Goal: Task Accomplishment & Management: Use online tool/utility

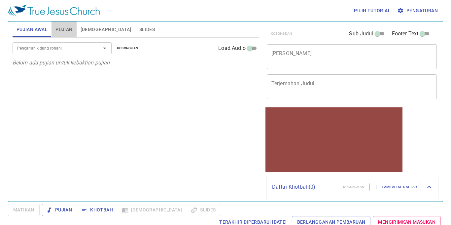
click at [68, 30] on span "Pujian" at bounding box center [63, 29] width 17 height 8
click at [61, 44] on div "Pencarian kidung rohani" at bounding box center [62, 48] width 99 height 12
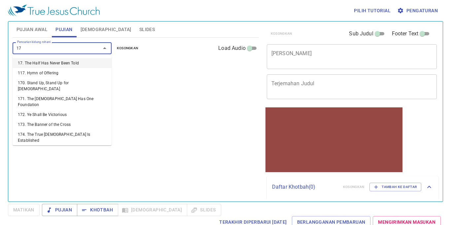
type input "170"
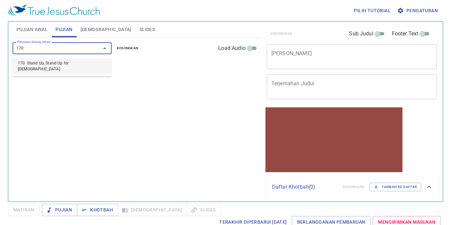
click at [49, 63] on li "170. Stand Up, Stand Up for Jesus" at bounding box center [62, 66] width 99 height 16
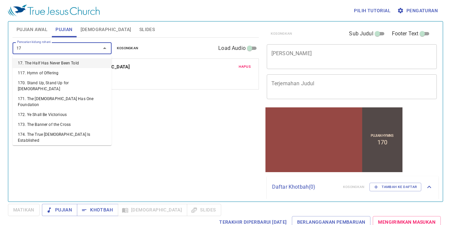
type input "173"
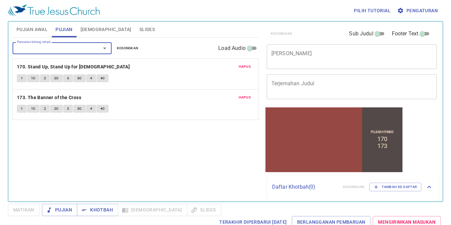
click at [139, 27] on span "Slides" at bounding box center [147, 29] width 16 height 8
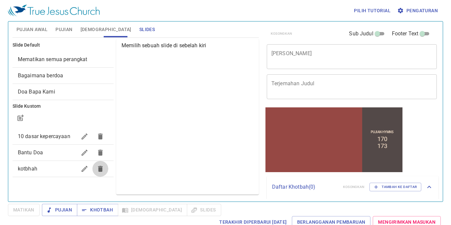
click at [103, 171] on icon "button" at bounding box center [100, 169] width 8 height 8
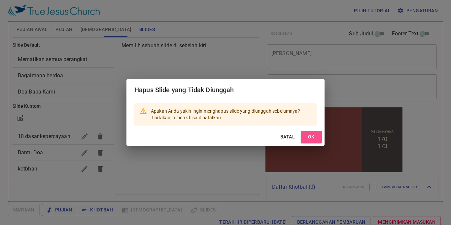
click at [314, 135] on span "OK" at bounding box center [311, 137] width 11 height 8
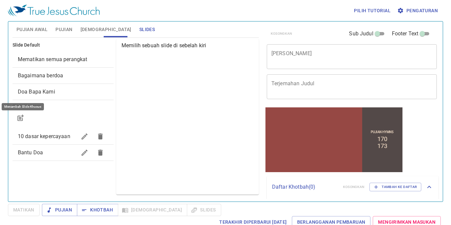
click at [23, 117] on icon "button" at bounding box center [21, 118] width 8 height 8
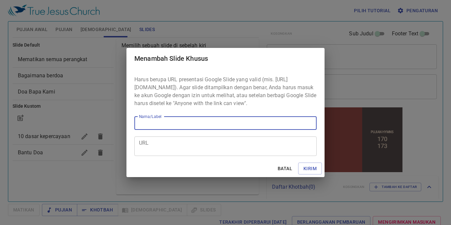
click at [238, 156] on div "URL" at bounding box center [225, 145] width 182 height 19
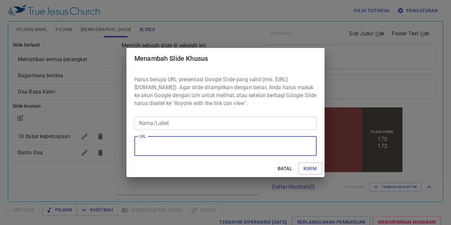
paste textarea "https://docs.google.com/presentation/d/17sd-gZC_Q08PhGfKROKxSouoxfIZgsK4/edit?s…"
type textarea "https://docs.google.com/presentation/d/17sd-gZC_Q08PhGfKROKxSouoxfIZgsK4/edit?s…"
click at [161, 128] on input "Nama/Label" at bounding box center [225, 123] width 182 height 13
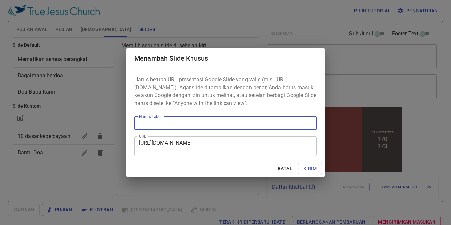
paste input "Para Pahlawan di Balik Keagungan Seorang [DATE] 2 [PERSON_NAME] 23:8-39"
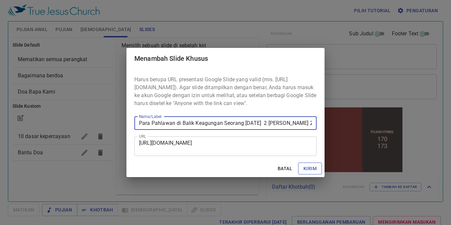
type input "Para Pahlawan di Balik Keagungan Seorang [DATE] 2 [PERSON_NAME] 23:8-39"
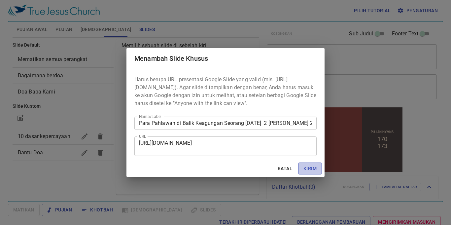
click at [304, 172] on span "Kirim" at bounding box center [309, 168] width 13 height 8
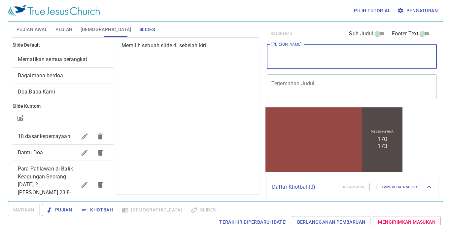
click at [293, 54] on textarea "[PERSON_NAME]" at bounding box center [351, 56] width 161 height 13
paste textarea "Para Pahlawan di Balik Keagungan Seorang [DATE] 2 [PERSON_NAME] 23:8-39"
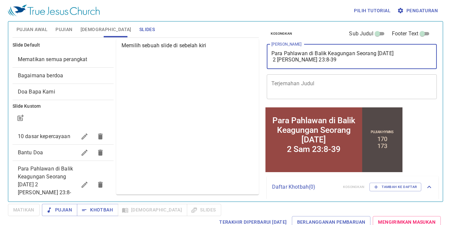
type textarea "Para Pahlawan di Balik Keagungan Seorang [DATE] 2 [PERSON_NAME] 23:8-39"
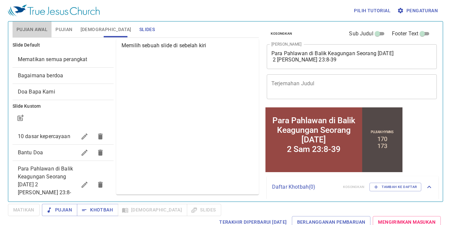
click at [39, 30] on span "Pujian Awal" at bounding box center [32, 29] width 31 height 8
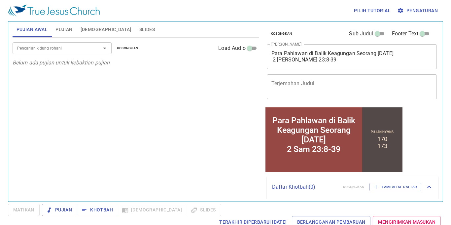
click at [49, 47] on input "Pencarian kidung rohani" at bounding box center [53, 48] width 76 height 8
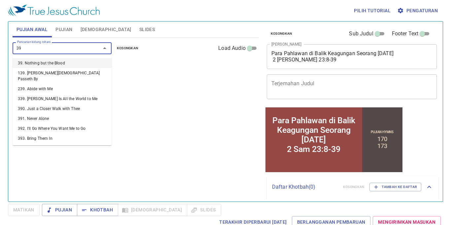
type input "394"
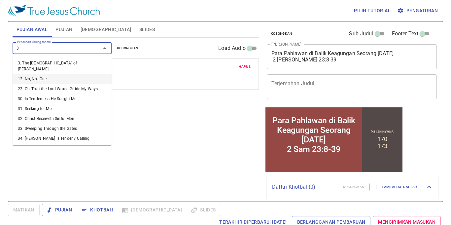
type input "3"
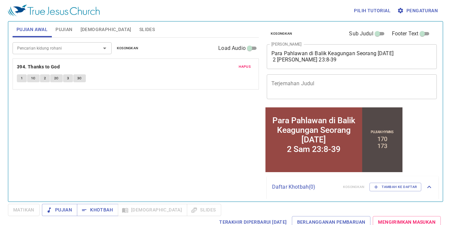
click at [140, 95] on div "Pencarian kidung rohani Pencarian kidung rohani Kosongkan Load Audio Hapus 394.…" at bounding box center [136, 117] width 246 height 158
click at [68, 43] on div "Pencarian kidung rohani" at bounding box center [62, 48] width 99 height 12
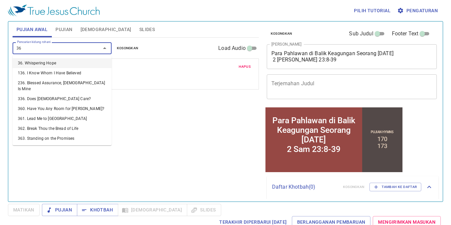
type input "369"
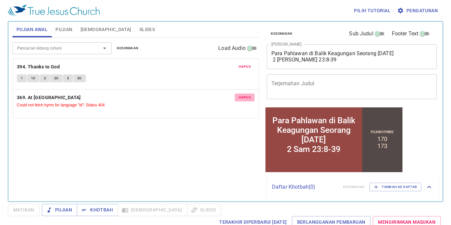
click at [243, 94] on span "Hapus" at bounding box center [245, 97] width 12 height 6
click at [83, 42] on div "Pencarian kidung rohani Pencarian kidung rohani Kosongkan Load Audio" at bounding box center [136, 48] width 246 height 21
click at [79, 46] on input "Pencarian kidung rohani" at bounding box center [53, 48] width 76 height 8
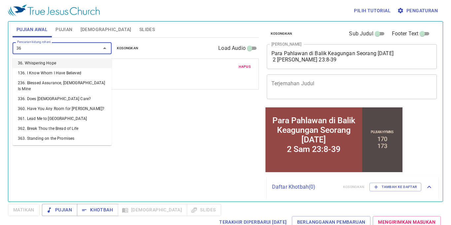
type input "369"
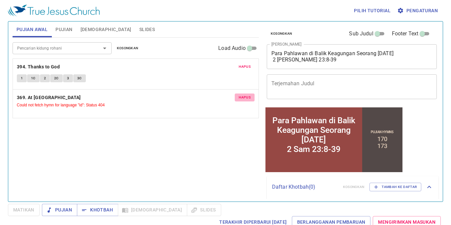
click at [245, 97] on span "Hapus" at bounding box center [245, 97] width 12 height 6
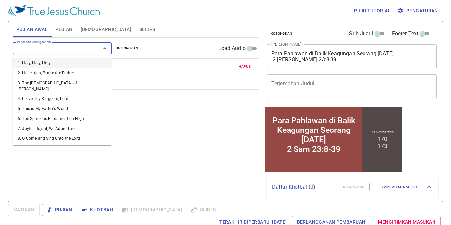
click at [65, 49] on input "Pencarian kidung rohani" at bounding box center [53, 48] width 76 height 8
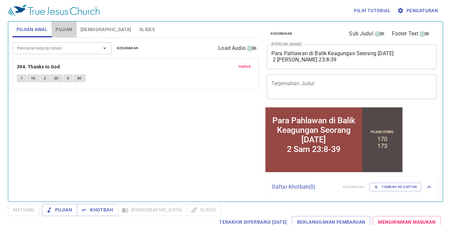
click at [64, 31] on span "Pujian" at bounding box center [63, 29] width 17 height 8
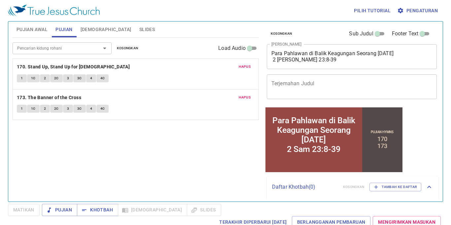
click at [52, 54] on div "Pencarian kidung rohani Pencarian kidung rohani Kosongkan Load Audio" at bounding box center [136, 48] width 246 height 21
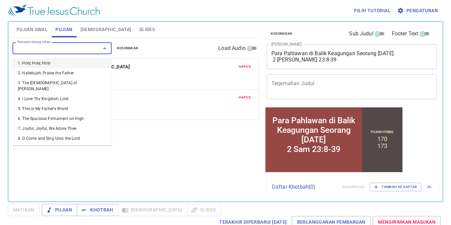
click at [50, 47] on input "Pencarian kidung rohani" at bounding box center [53, 48] width 76 height 8
type input "369"
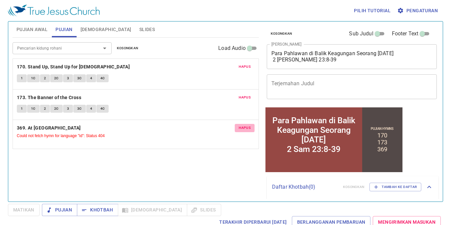
click at [245, 129] on span "Hapus" at bounding box center [245, 128] width 12 height 6
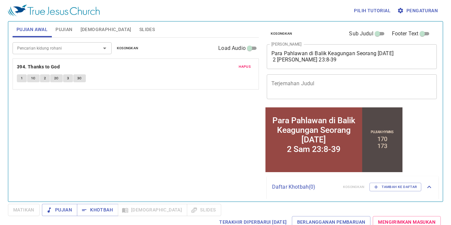
click at [69, 53] on div "Pencarian kidung rohani" at bounding box center [62, 48] width 99 height 12
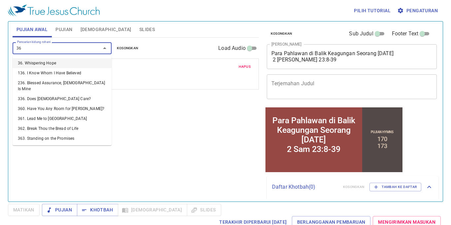
type input "369"
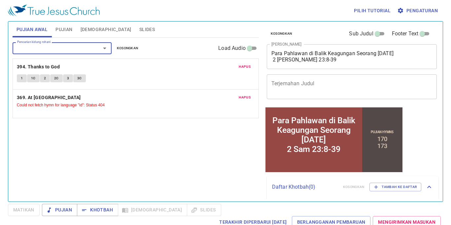
click at [406, 7] on span "Pengaturan" at bounding box center [417, 11] width 39 height 8
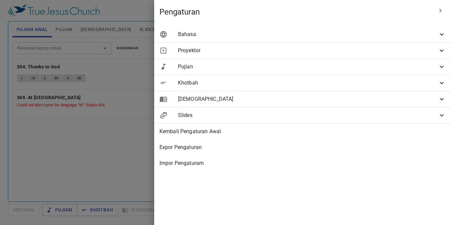
click at [310, 37] on span "Bahasa" at bounding box center [308, 34] width 260 height 8
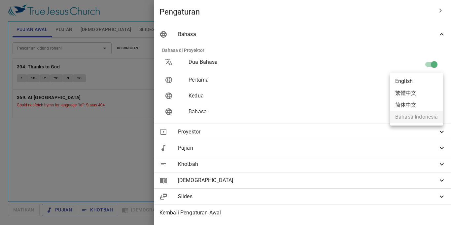
click at [426, 82] on body "Pilih tutorial Pengaturan Pujian Awal Pujian Alkitab Slides Pencarian kidung ro…" at bounding box center [225, 112] width 451 height 225
click at [412, 93] on li "繁體中文" at bounding box center [416, 93] width 53 height 12
type input "zh"
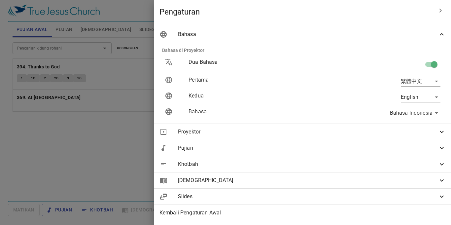
click at [136, 112] on div at bounding box center [225, 112] width 451 height 225
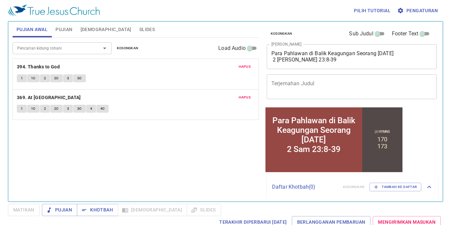
click at [417, 9] on span "Pengaturan" at bounding box center [417, 11] width 39 height 8
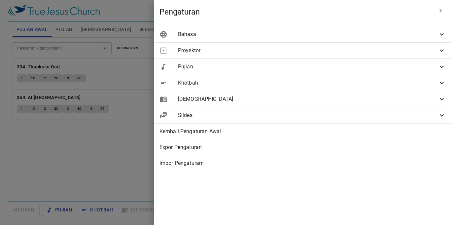
click at [355, 36] on span "Bahasa" at bounding box center [308, 34] width 260 height 8
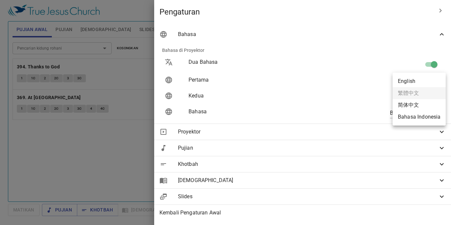
click at [422, 82] on body "Pilih tutorial Pengaturan Pujian Awal Pujian Alkitab Slides Pencarian kidung ro…" at bounding box center [225, 112] width 451 height 225
click at [426, 115] on li "Bahasa Indonesia" at bounding box center [418, 117] width 53 height 12
type input "id"
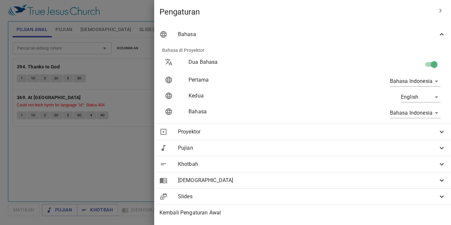
click at [176, 130] on div at bounding box center [225, 112] width 451 height 225
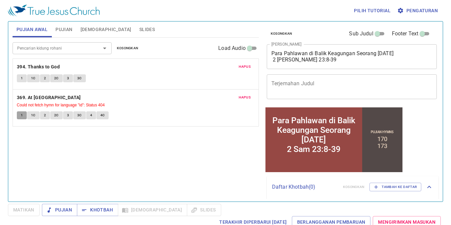
click at [23, 114] on button "1" at bounding box center [22, 115] width 10 height 8
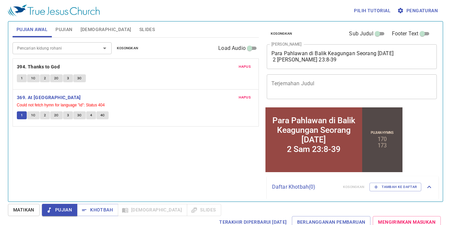
click at [21, 204] on button "Matikan" at bounding box center [24, 210] width 32 height 12
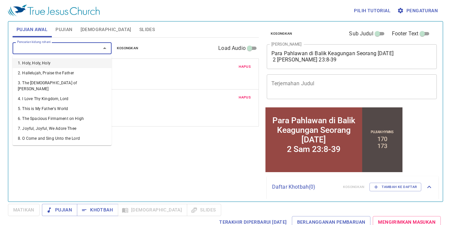
click at [47, 46] on input "Pencarian kidung rohani" at bounding box center [53, 48] width 76 height 8
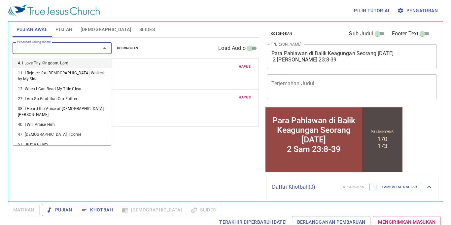
type input "i"
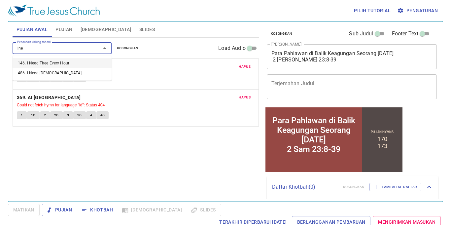
type input "I nee"
click at [49, 73] on li "486. I Need Jesus" at bounding box center [62, 73] width 99 height 10
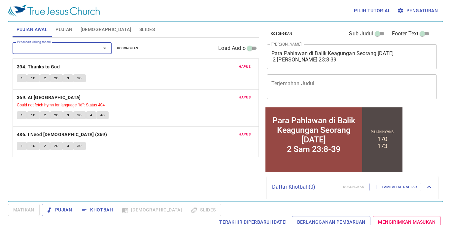
click at [250, 97] on span "Hapus" at bounding box center [245, 97] width 12 height 6
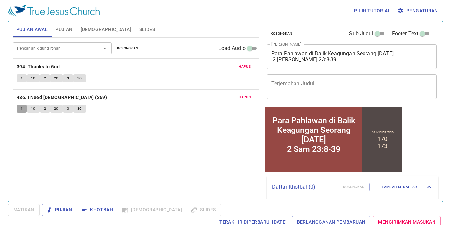
click at [19, 111] on button "1" at bounding box center [22, 109] width 10 height 8
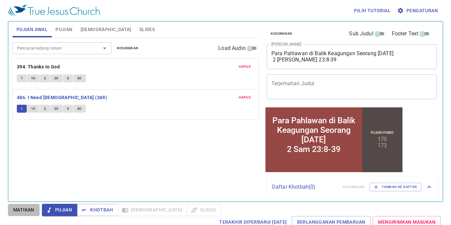
click at [33, 208] on span "Matikan" at bounding box center [23, 210] width 21 height 8
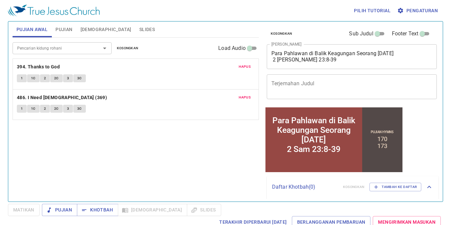
click at [18, 79] on button "1" at bounding box center [22, 78] width 10 height 8
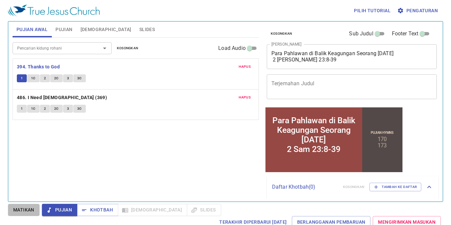
click at [23, 206] on span "Matikan" at bounding box center [23, 210] width 21 height 8
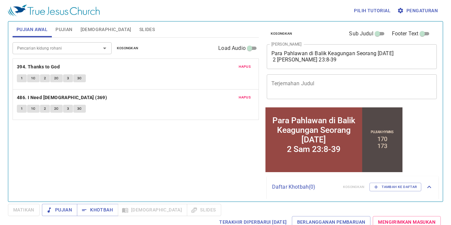
click at [72, 32] on span "Pujian" at bounding box center [63, 29] width 17 height 8
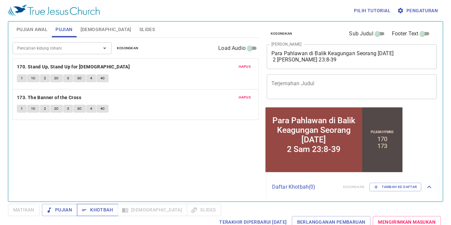
click at [95, 206] on span "Khotbah" at bounding box center [97, 210] width 31 height 8
click at [434, 223] on div "Pilih tutorial Pengaturan Pujian Awal Pujian Alkitab Slides Pencarian kidung ro…" at bounding box center [225, 112] width 451 height 225
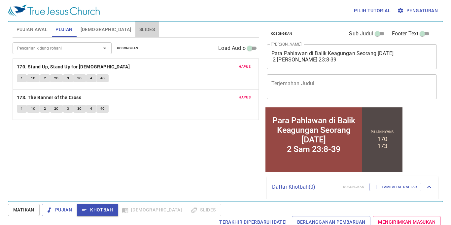
click at [139, 30] on span "Slides" at bounding box center [147, 29] width 16 height 8
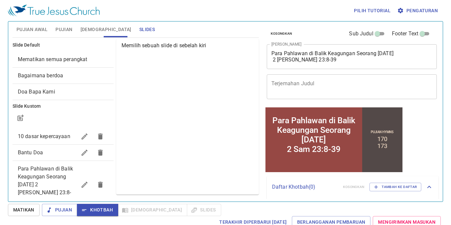
click at [75, 28] on button "Pujian" at bounding box center [63, 29] width 25 height 16
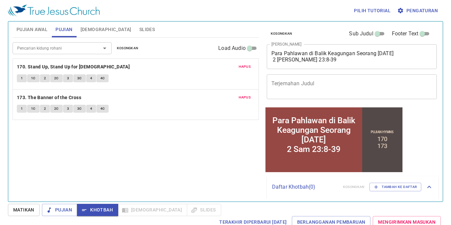
click at [332, 79] on div "x Terjemahan Judul" at bounding box center [352, 86] width 170 height 25
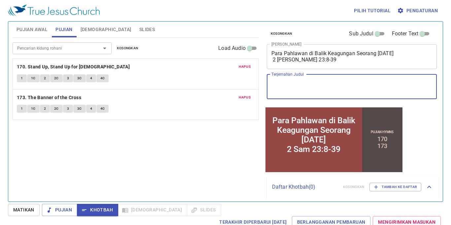
paste textarea "The Heroes Behind the Greatness of a King"
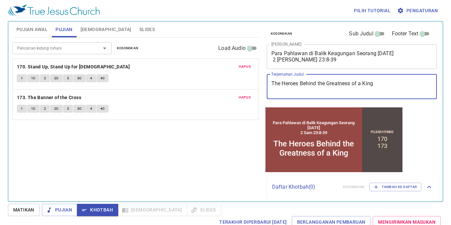
click at [330, 92] on textarea "The Heroes Behind the Greatness of a King" at bounding box center [351, 86] width 161 height 13
click at [330, 96] on div "The Heroes Behind the Greatness of a King x Terjemahan Judul" at bounding box center [352, 86] width 170 height 25
click at [379, 85] on textarea "The Heroes Behind the Greatness of a King" at bounding box center [351, 86] width 161 height 13
paste textarea "2 Sam 23:8-39"
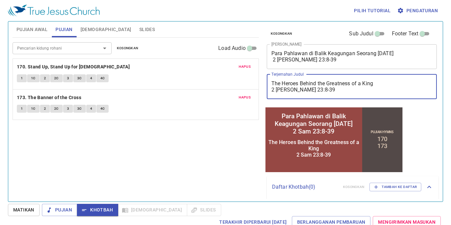
type textarea "The Heroes Behind the Greatness of a King 2 Sam 23:8-39"
click at [139, 28] on span "Slides" at bounding box center [147, 29] width 16 height 8
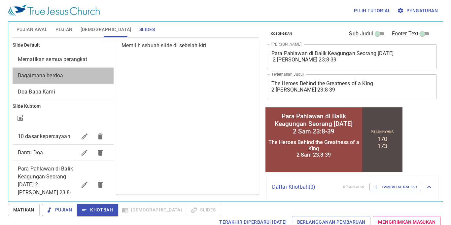
click at [86, 74] on span "Bagaimana berdoa" at bounding box center [63, 76] width 90 height 8
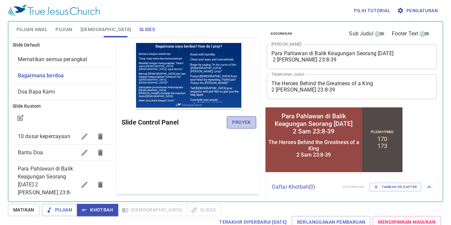
click at [250, 123] on span "Proyek" at bounding box center [241, 122] width 18 height 8
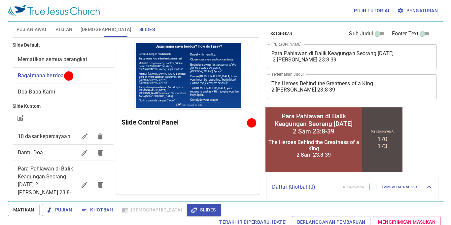
click at [55, 174] on span "Para Pahlawan di Balik Keagungan Seorang [DATE] 2 [PERSON_NAME] 23:8-39" at bounding box center [45, 184] width 55 height 38
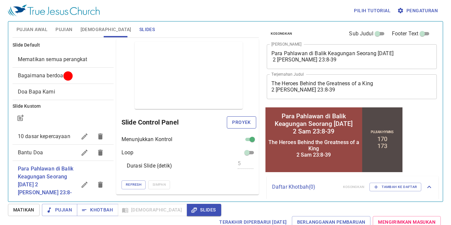
click at [245, 116] on button "Proyek" at bounding box center [241, 122] width 29 height 12
click at [99, 206] on span "Khotbah" at bounding box center [97, 210] width 31 height 8
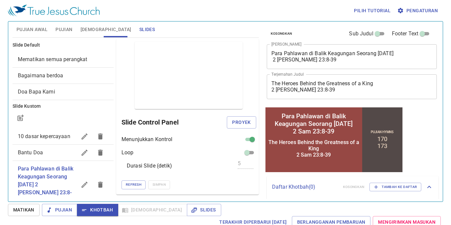
click at [79, 77] on span "Bagaimana berdoa" at bounding box center [63, 76] width 90 height 8
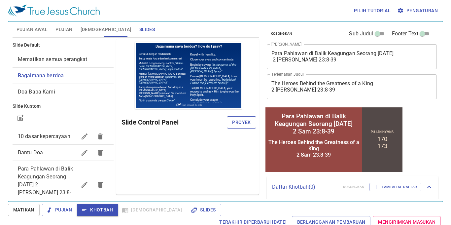
click at [239, 118] on span "Proyek" at bounding box center [241, 122] width 18 height 8
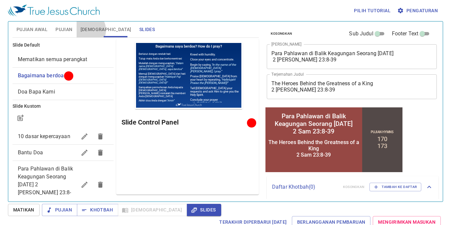
click at [85, 30] on span "[DEMOGRAPHIC_DATA]" at bounding box center [106, 29] width 51 height 8
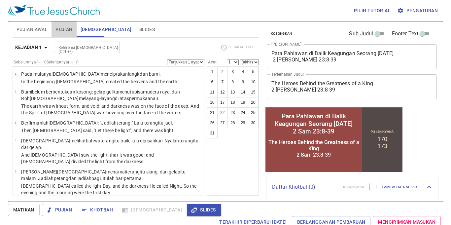
click at [67, 29] on span "Pujian" at bounding box center [63, 29] width 17 height 8
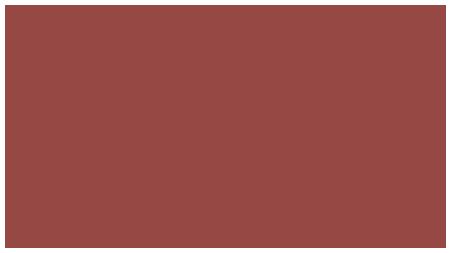
click at [264, 0] on div at bounding box center [225, 126] width 451 height 253
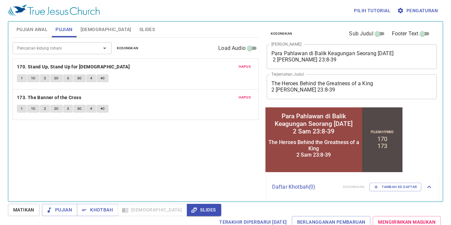
click at [139, 28] on span "Slides" at bounding box center [147, 29] width 16 height 8
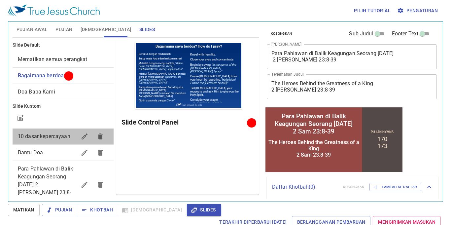
drag, startPoint x: 55, startPoint y: 138, endPoint x: 61, endPoint y: 132, distance: 7.7
click at [56, 138] on span "10 dasar kepercayaan" at bounding box center [44, 136] width 52 height 6
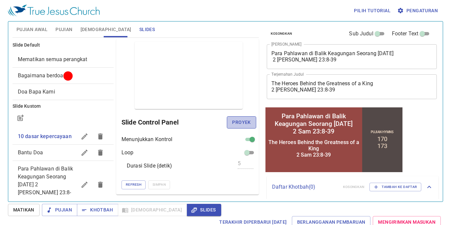
click at [243, 118] on span "Proyek" at bounding box center [241, 122] width 18 height 8
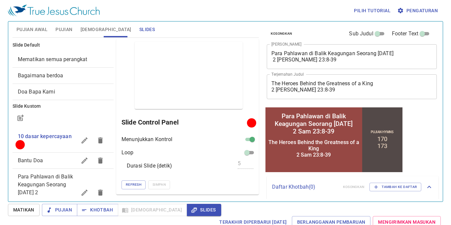
click at [65, 73] on span "Bagaimana berdoa" at bounding box center [63, 76] width 90 height 8
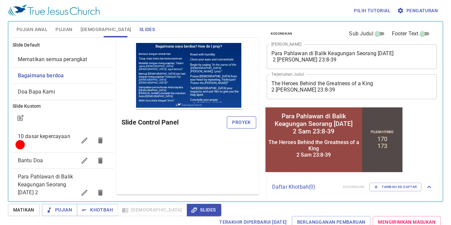
click at [239, 121] on span "Proyek" at bounding box center [241, 122] width 18 height 8
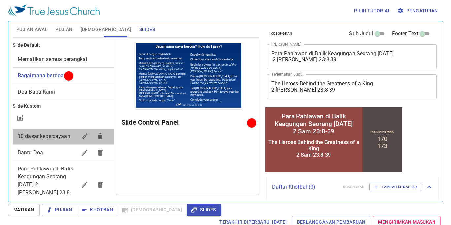
drag, startPoint x: 32, startPoint y: 135, endPoint x: 35, endPoint y: 132, distance: 4.7
click at [32, 135] on span "10 dasar kepercayaan" at bounding box center [44, 136] width 52 height 6
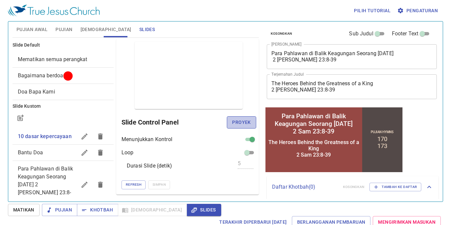
click at [248, 120] on span "Proyek" at bounding box center [241, 122] width 18 height 8
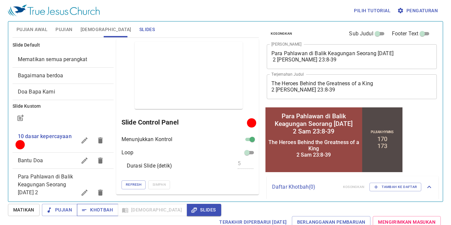
click at [106, 209] on span "Khotbah" at bounding box center [97, 210] width 31 height 8
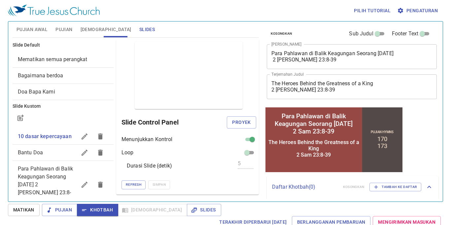
click at [35, 31] on span "Pujian Awal" at bounding box center [32, 29] width 31 height 8
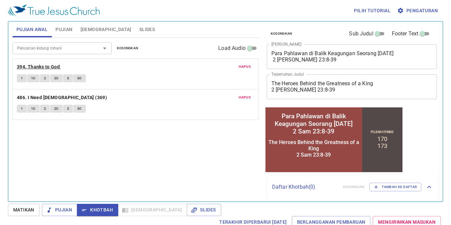
click at [38, 65] on b "394. Thanks to God" at bounding box center [38, 67] width 43 height 8
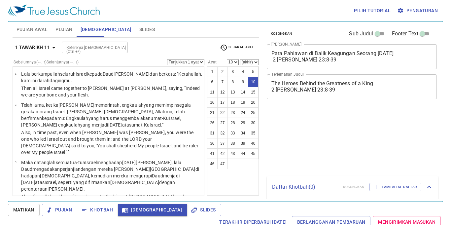
select select "10"
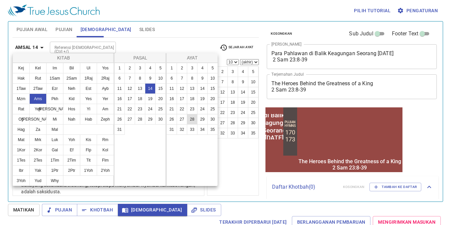
click at [193, 119] on button "28" at bounding box center [192, 119] width 11 height 11
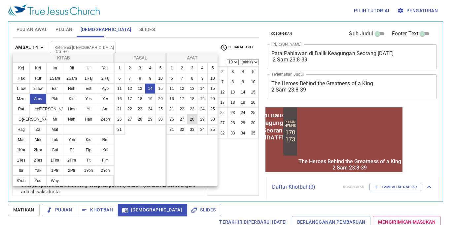
click at [193, 119] on button "28" at bounding box center [192, 119] width 11 height 11
click at [208, 161] on div "1 2 3 4 5 6 7 8 9 10 11 12 13 14 15 16 17 18 19 20 21 22 23 24 25 26 27 28 29 3…" at bounding box center [192, 124] width 52 height 123
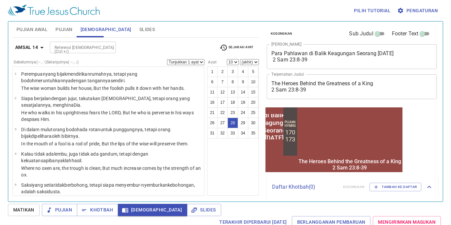
click at [151, 93] on button "28" at bounding box center [147, 90] width 8 height 6
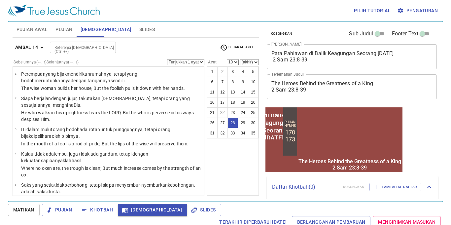
click at [151, 93] on button "28" at bounding box center [147, 90] width 8 height 6
select select "28"
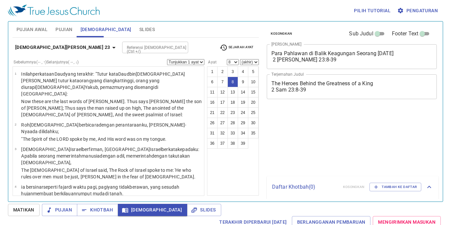
select select "8"
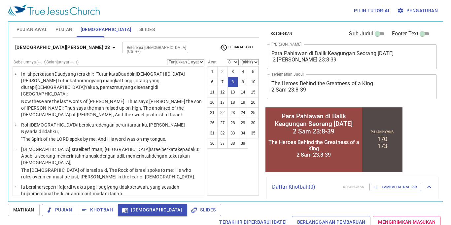
scroll to position [160, 0]
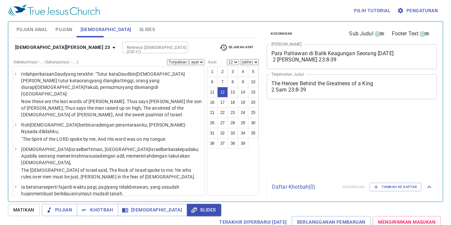
select select "12"
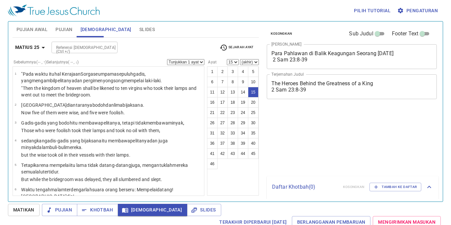
select select "15"
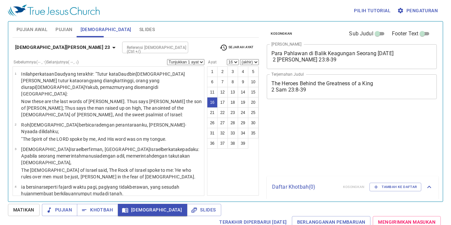
select select "16"
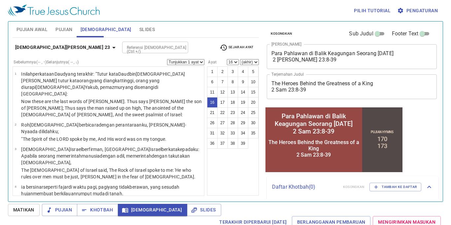
scroll to position [23, 0]
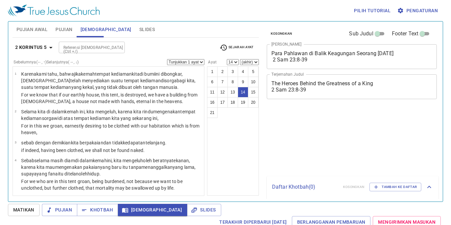
select select "14"
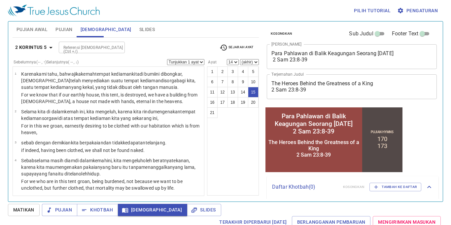
select select "15"
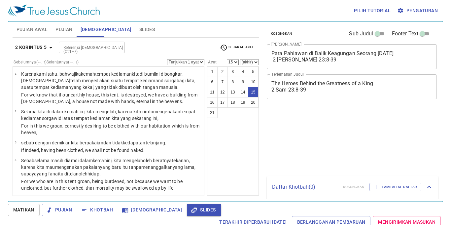
select select "15"
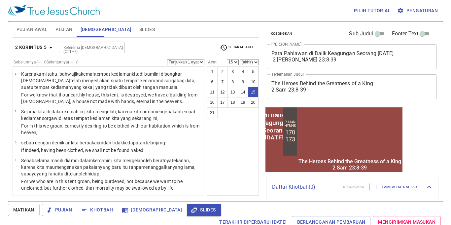
scroll to position [23, 0]
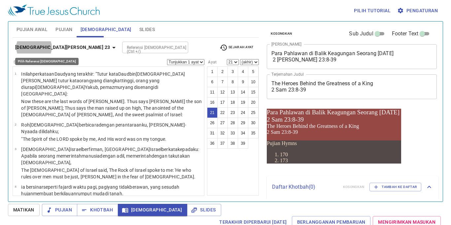
select select "22"
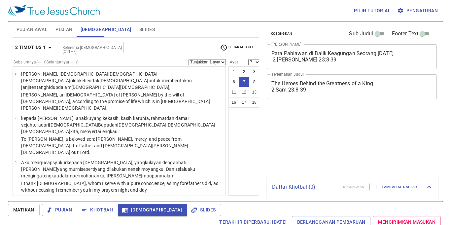
select select "7"
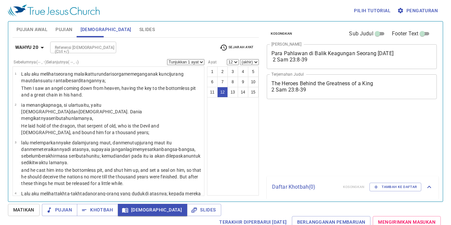
select select "12"
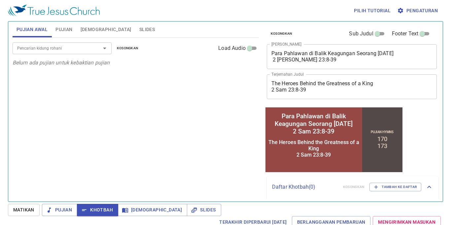
scroll to position [23, 0]
